Goal: Entertainment & Leisure: Consume media (video, audio)

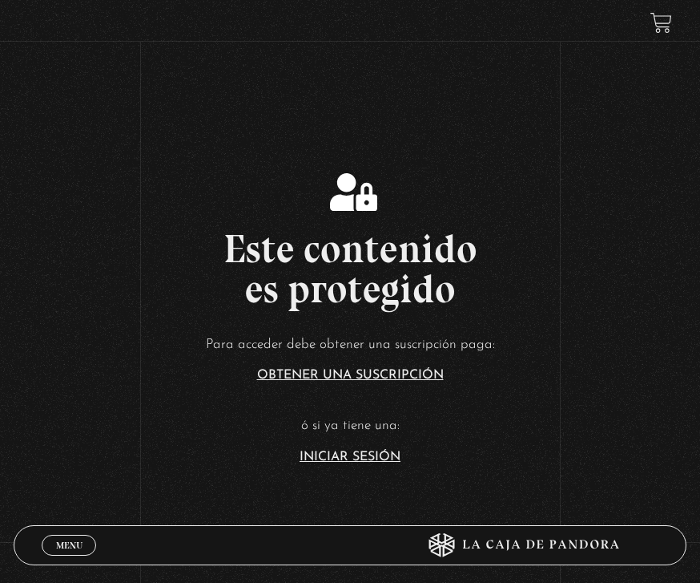
scroll to position [180, 0]
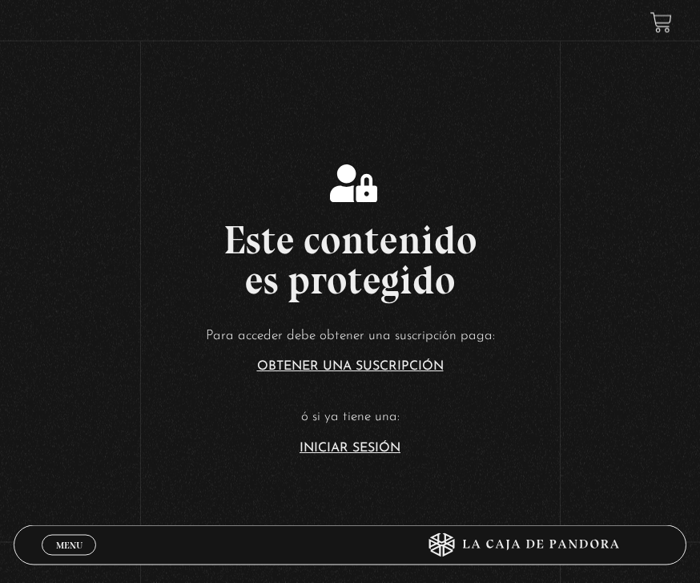
click at [361, 455] on link "Iniciar Sesión" at bounding box center [350, 448] width 101 height 13
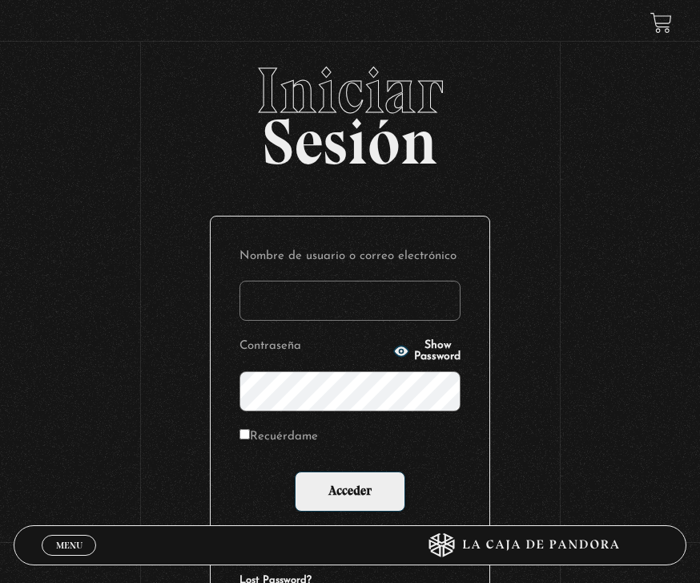
type input "m_calderonc16@yahoo.com"
click at [350, 494] on input "Acceder" at bounding box center [350, 491] width 111 height 40
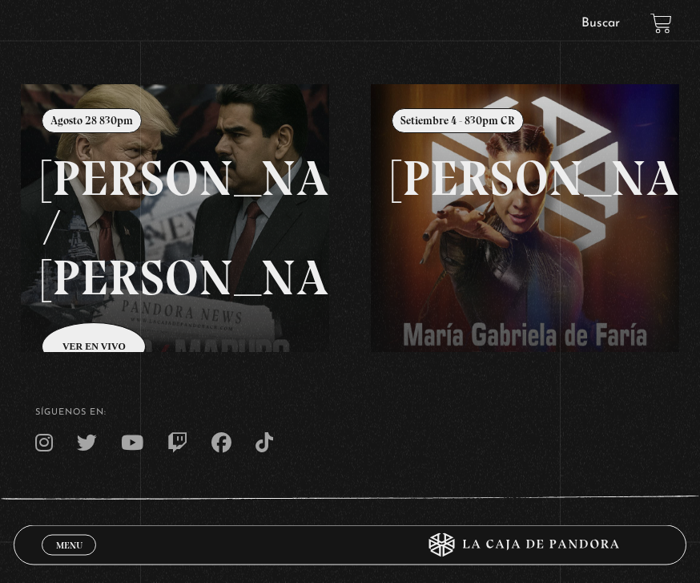
scroll to position [112, 0]
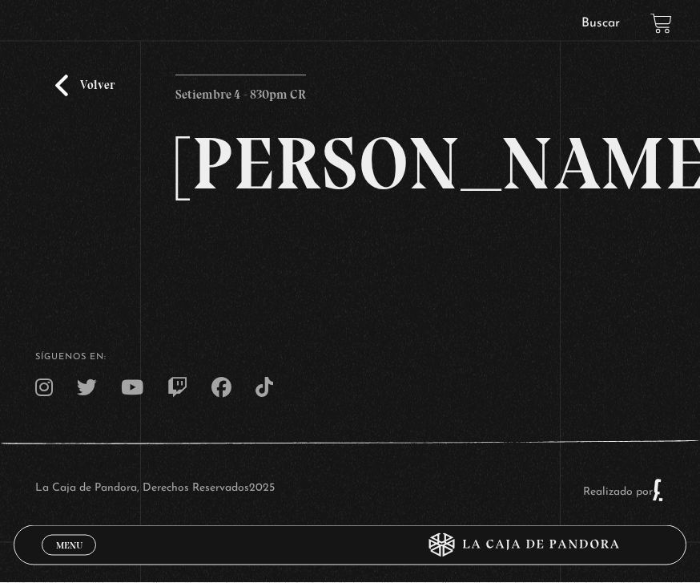
scroll to position [76, 0]
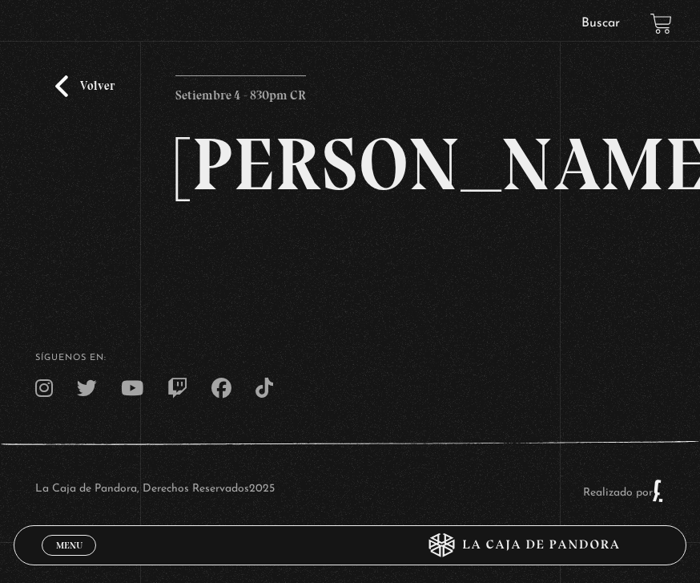
click at [361, 201] on h2 "Maria Gabriela de Faria" at bounding box center [350, 164] width 349 height 74
click at [354, 201] on h2 "Maria Gabriela de Faria" at bounding box center [350, 164] width 349 height 74
click at [188, 201] on h2 "Maria Gabriela de Faria" at bounding box center [350, 164] width 349 height 74
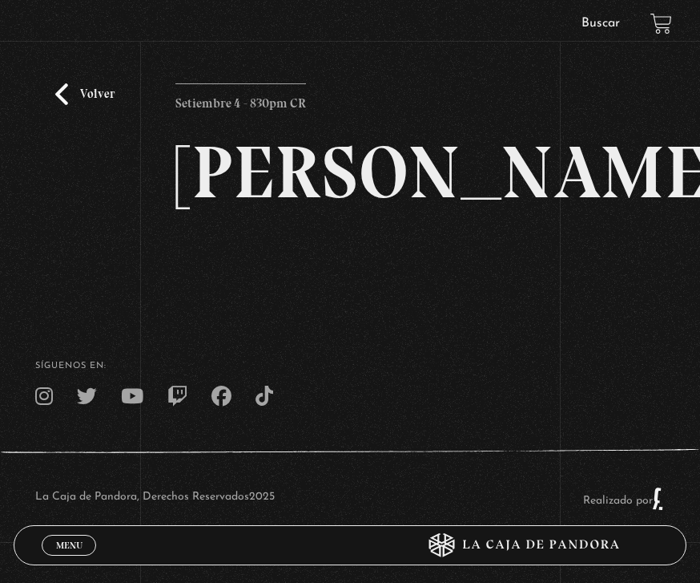
scroll to position [24, 0]
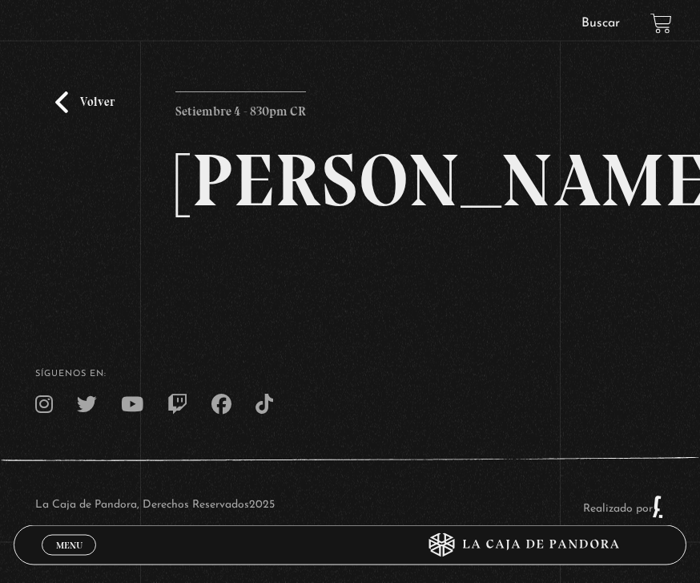
click at [75, 108] on link "Volver" at bounding box center [84, 103] width 59 height 22
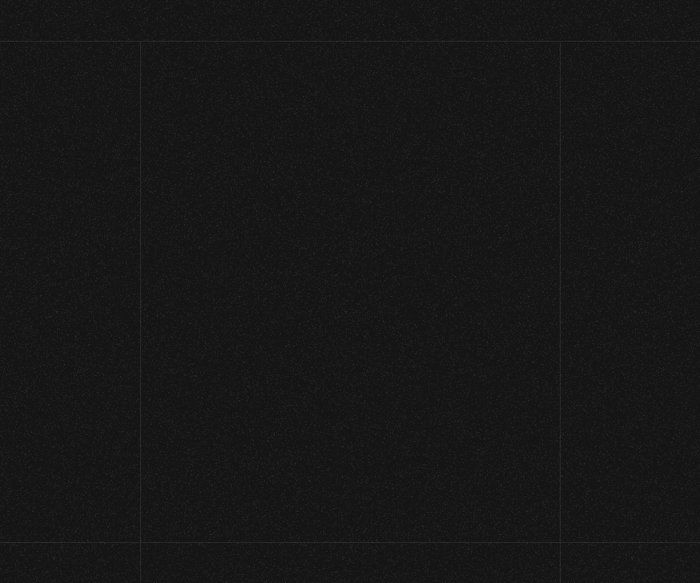
scroll to position [163, 0]
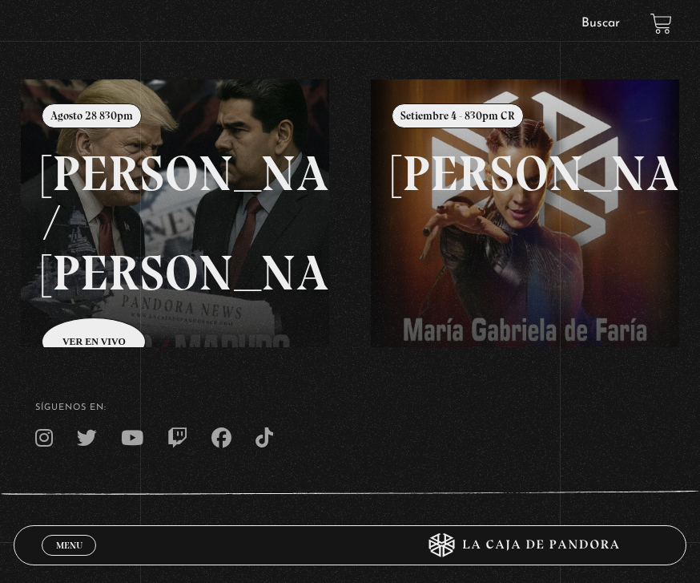
click at [87, 341] on link at bounding box center [371, 370] width 700 height 583
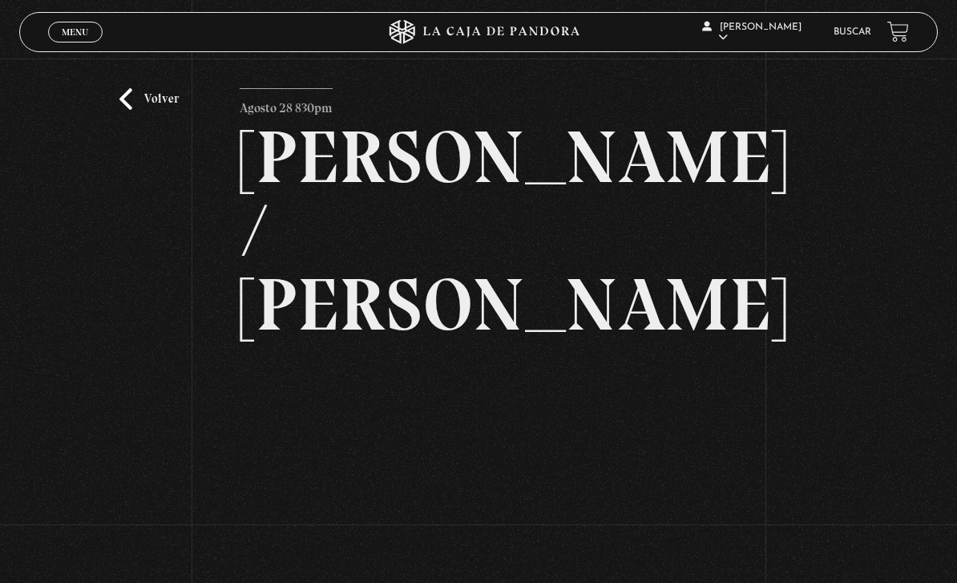
scroll to position [30, 0]
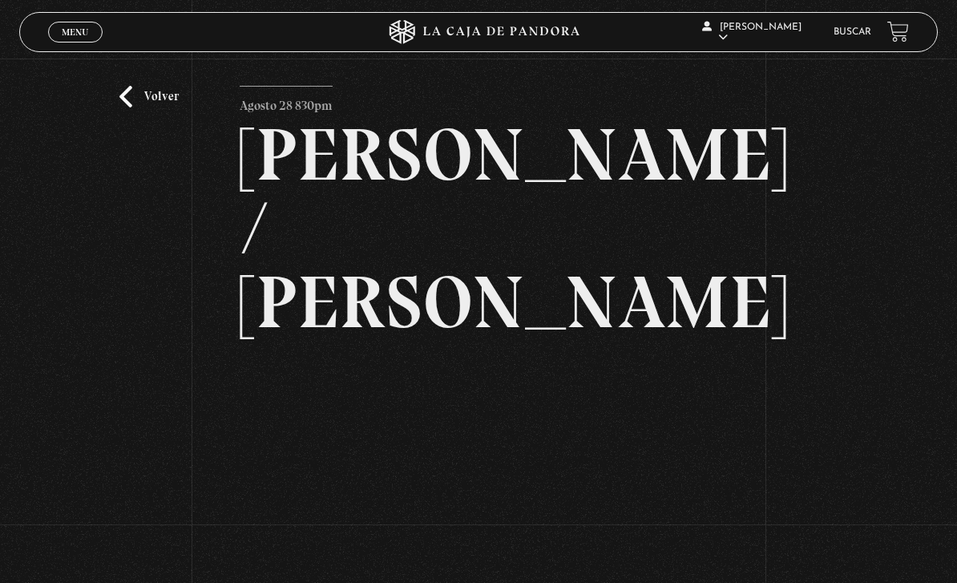
click at [143, 107] on link "Volver" at bounding box center [148, 97] width 59 height 22
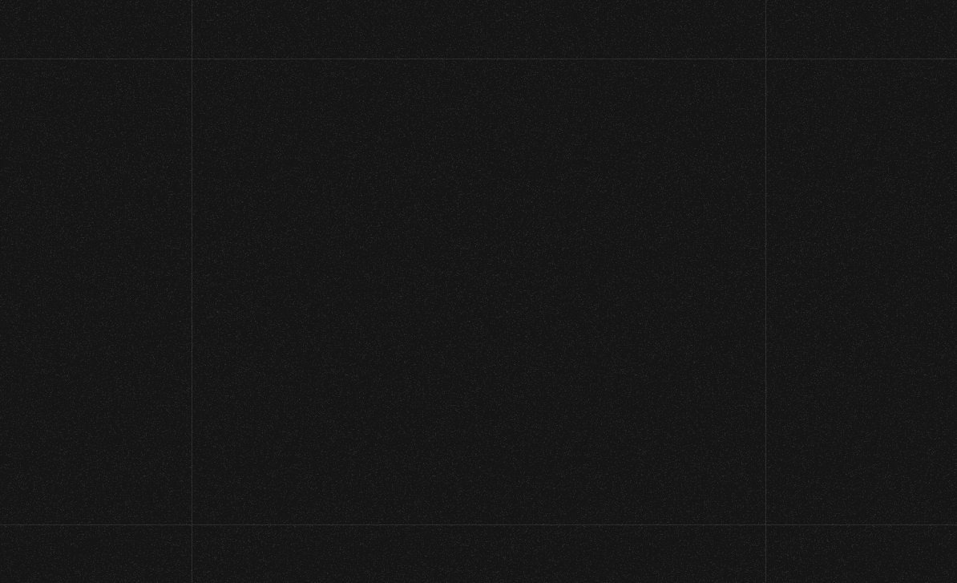
scroll to position [225, 0]
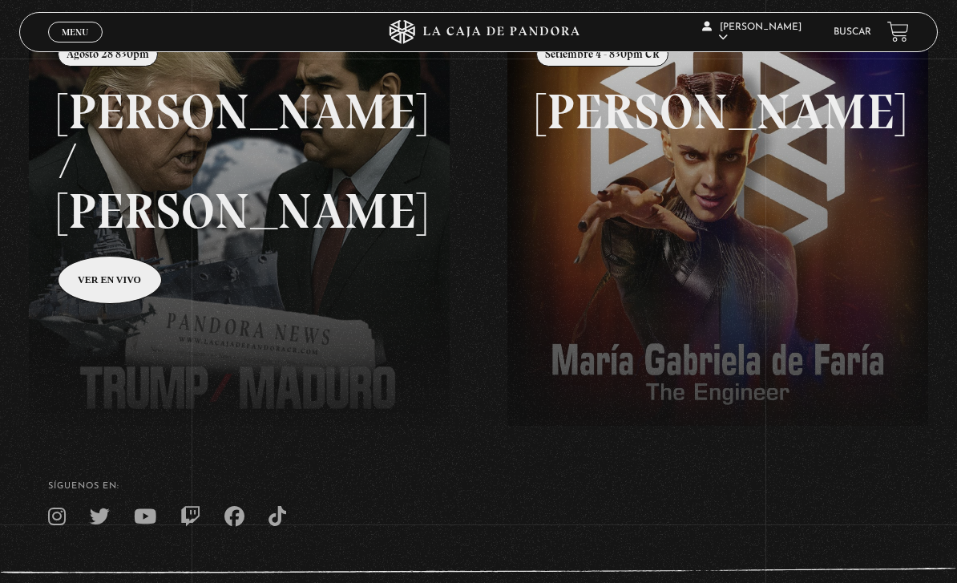
click at [107, 236] on link at bounding box center [507, 309] width 957 height 583
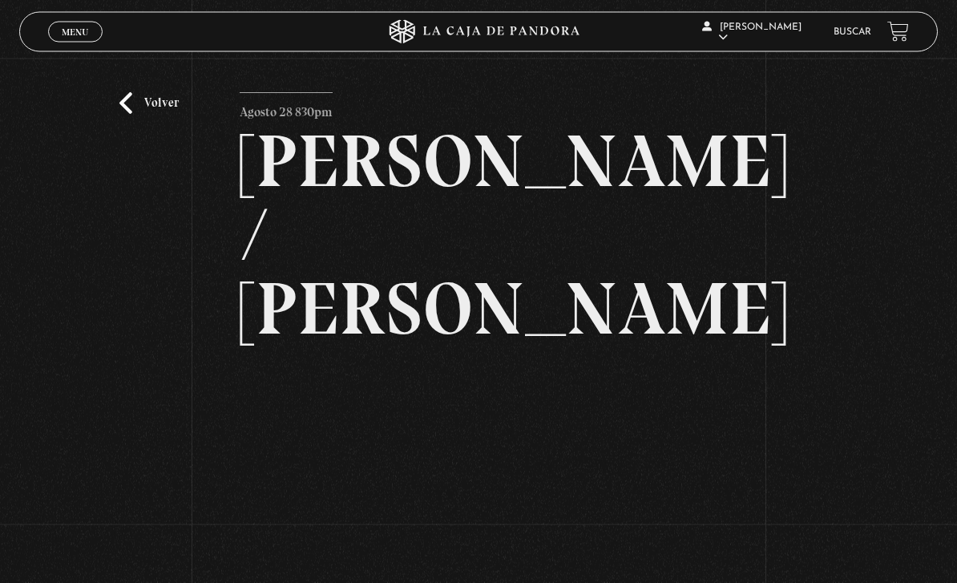
scroll to position [29, 0]
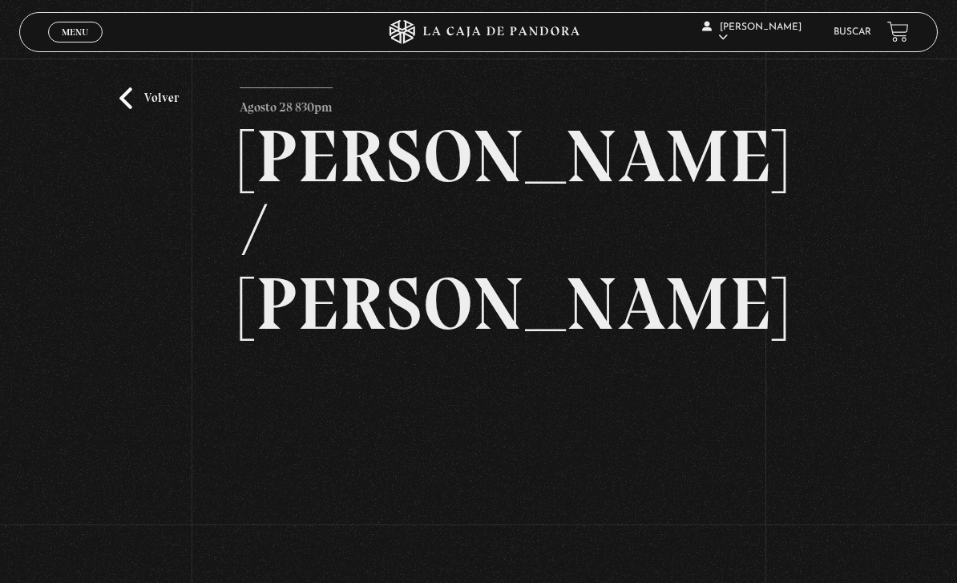
click at [134, 106] on link "Volver" at bounding box center [148, 98] width 59 height 22
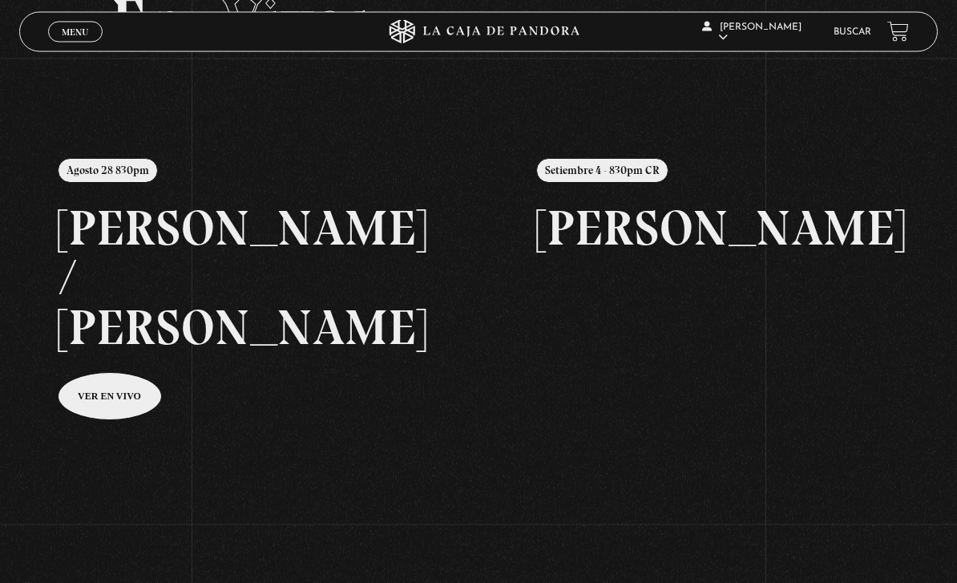
scroll to position [110, 0]
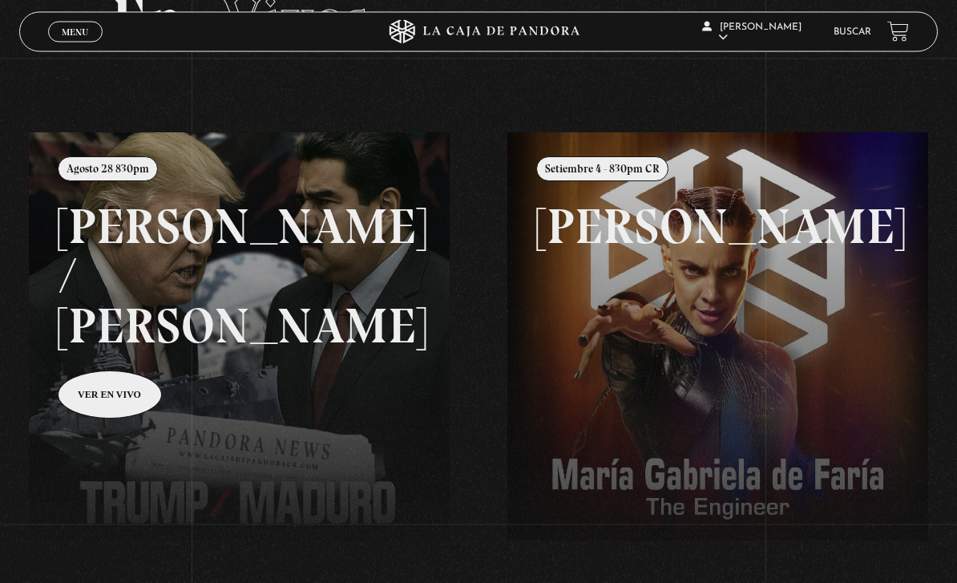
click at [62, 32] on span "Menu" at bounding box center [75, 32] width 26 height 10
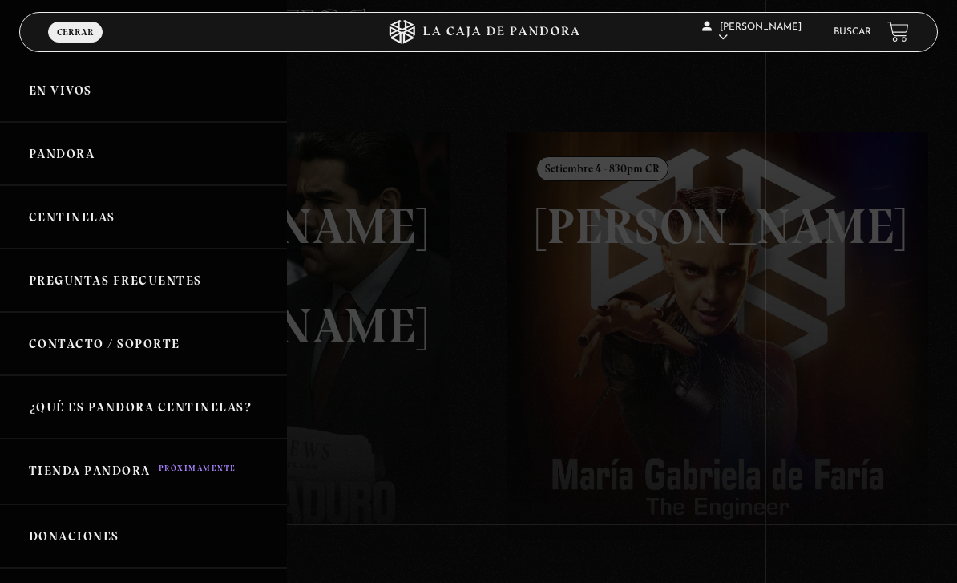
click at [46, 163] on link "Pandora" at bounding box center [143, 153] width 287 height 63
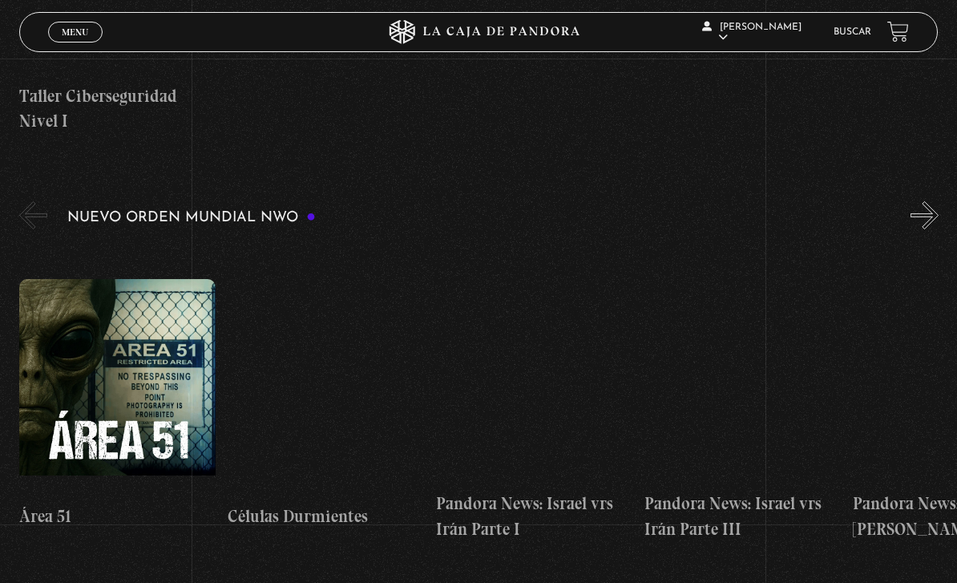
scroll to position [897, 0]
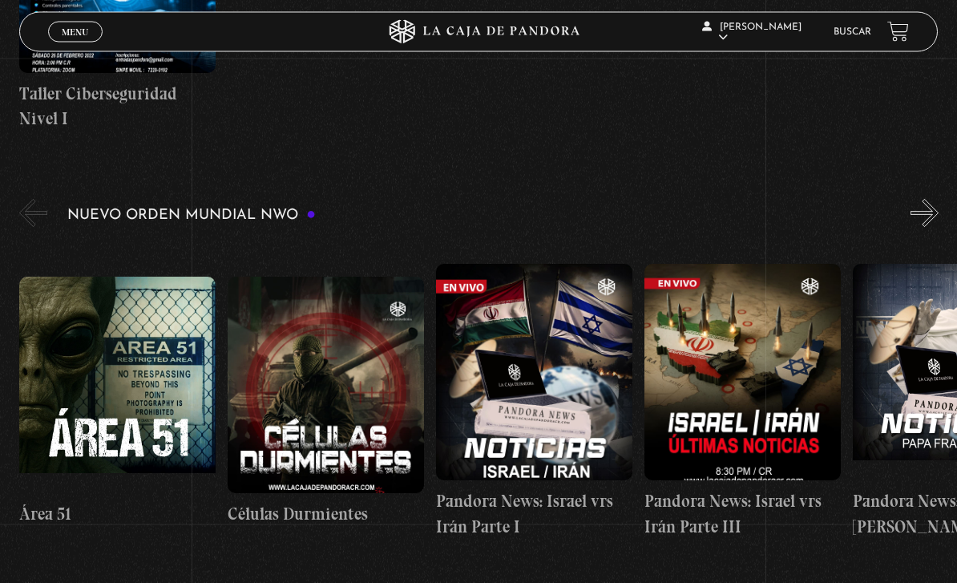
click at [82, 41] on span "Cerrar" at bounding box center [75, 45] width 38 height 11
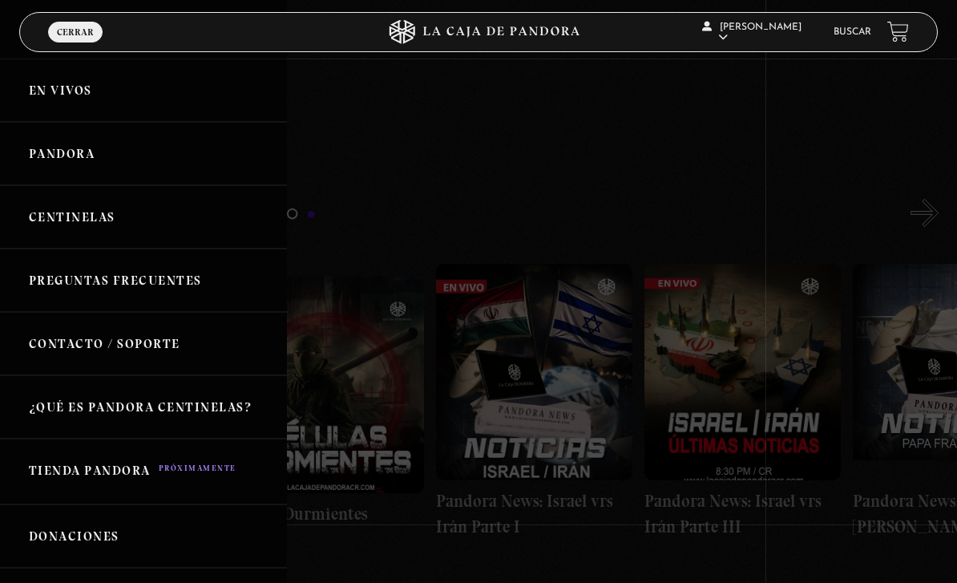
click at [39, 228] on link "Centinelas" at bounding box center [143, 216] width 287 height 63
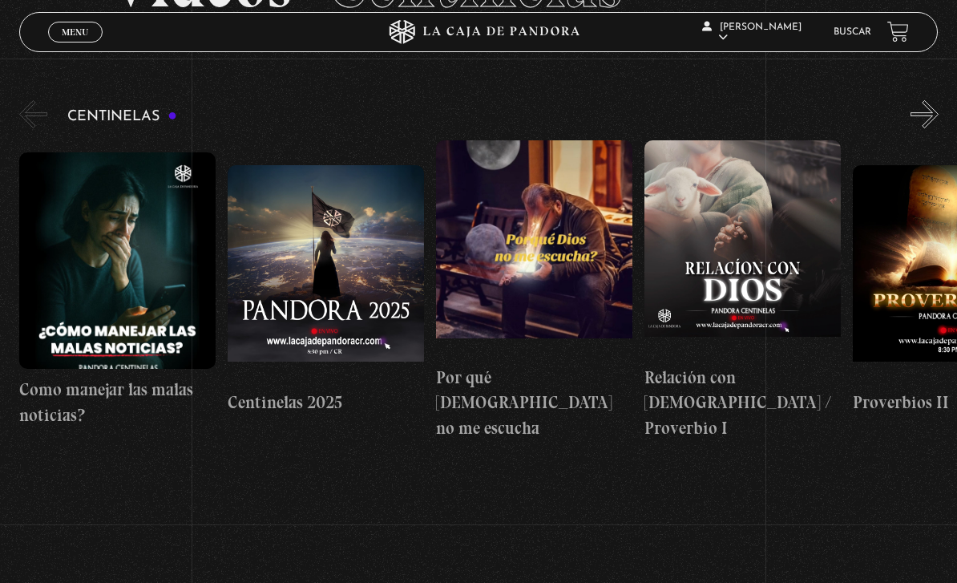
scroll to position [133, 0]
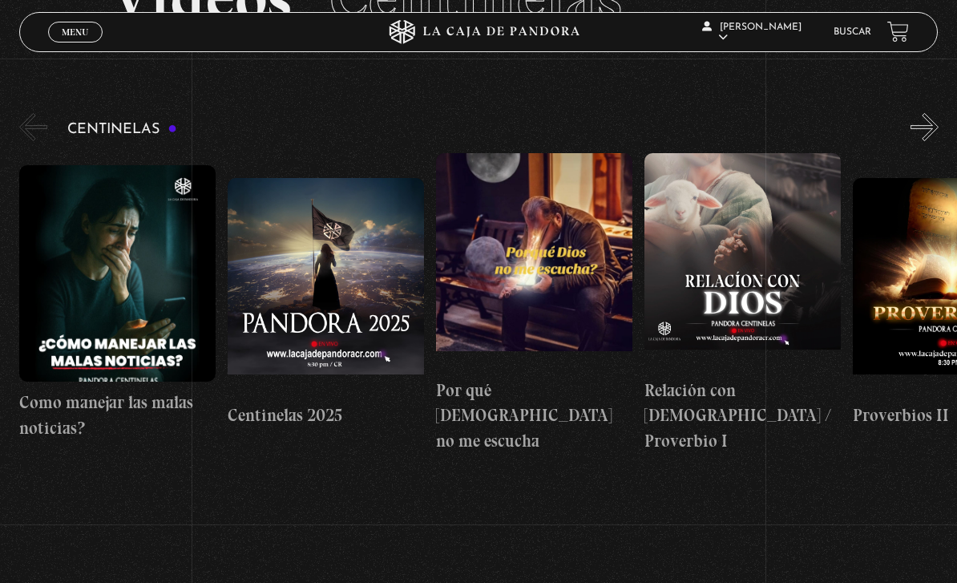
click at [37, 131] on button "«" at bounding box center [33, 127] width 28 height 28
click at [35, 136] on button "«" at bounding box center [33, 127] width 28 height 28
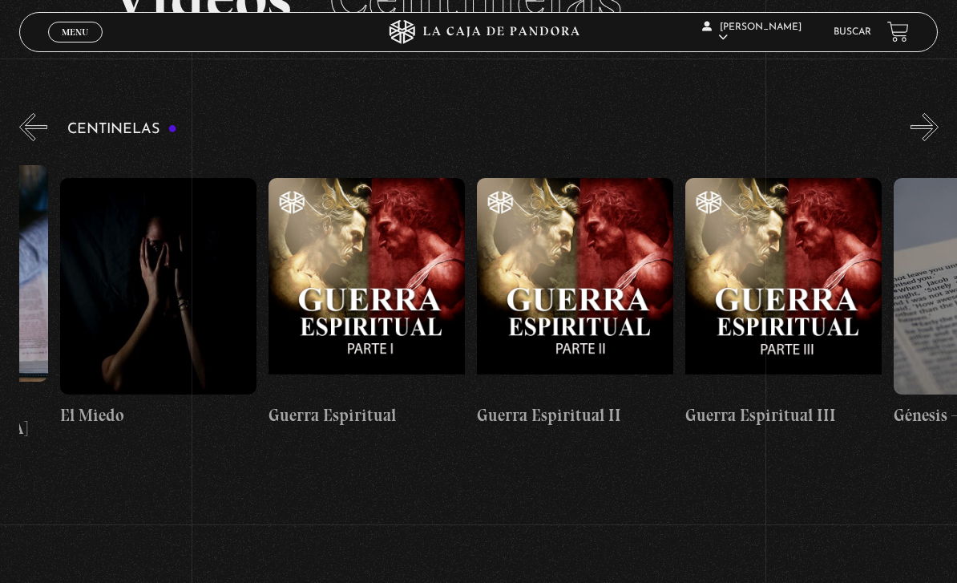
scroll to position [0, 20213]
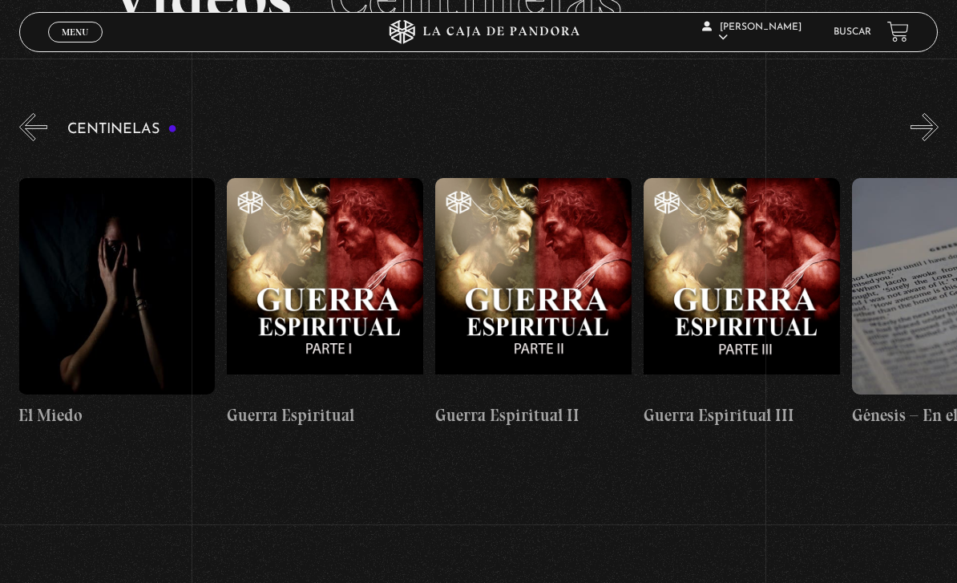
click at [302, 250] on figure at bounding box center [325, 286] width 196 height 216
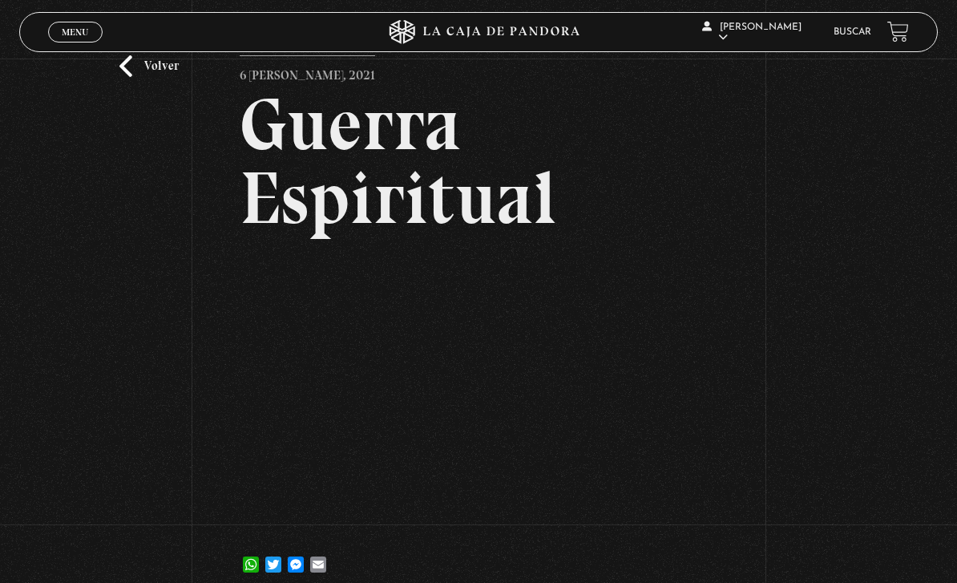
scroll to position [59, 0]
